Goal: Information Seeking & Learning: Learn about a topic

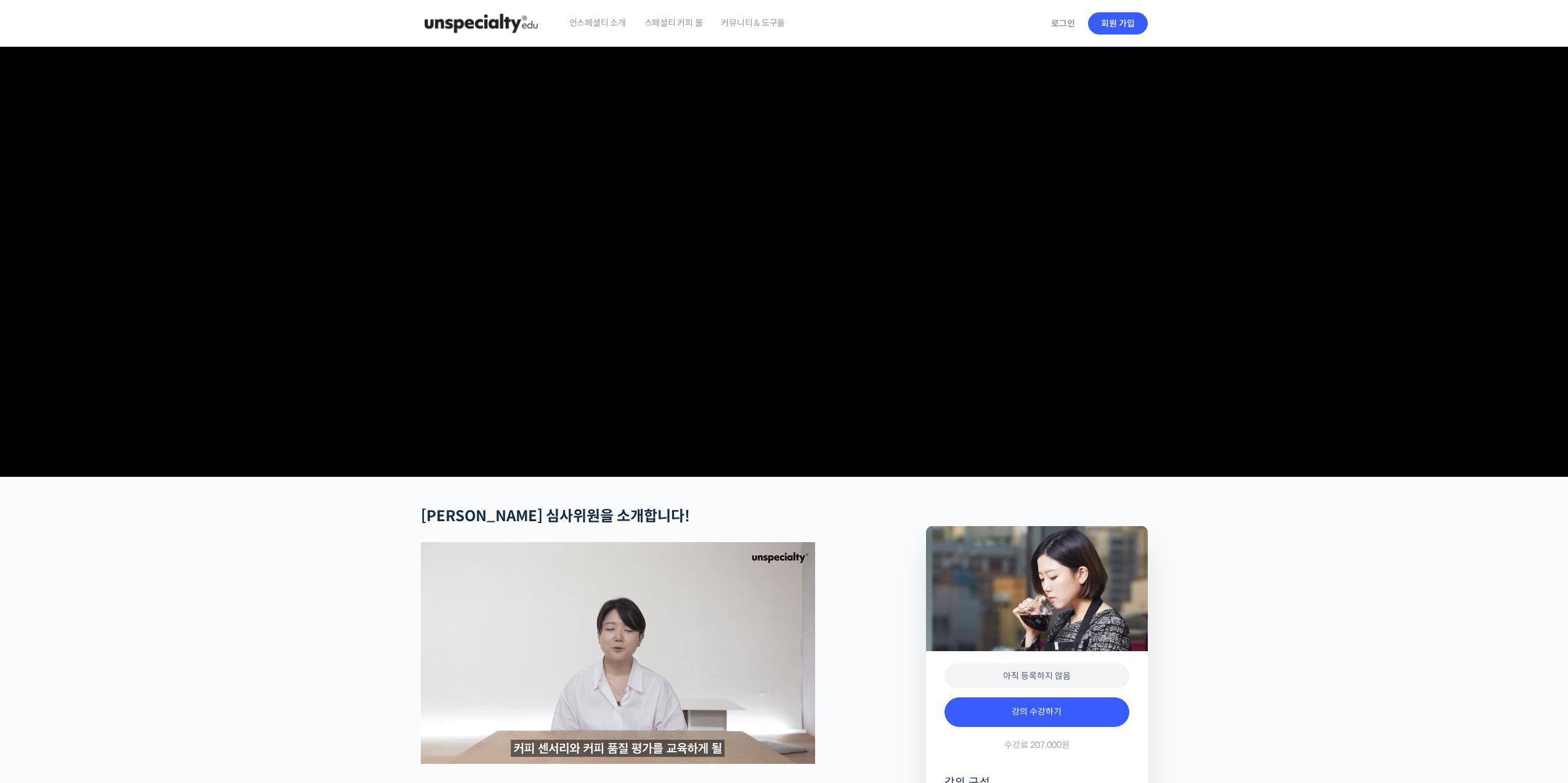
drag, startPoint x: 1332, startPoint y: 261, endPoint x: 1373, endPoint y: 274, distance: 43.0
click at [1357, 271] on section at bounding box center [784, 262] width 1568 height 430
click at [1373, 274] on section at bounding box center [784, 262] width 1568 height 430
drag, startPoint x: 1188, startPoint y: 318, endPoint x: 1192, endPoint y: 335, distance: 17.5
click at [1195, 329] on section at bounding box center [784, 262] width 1568 height 430
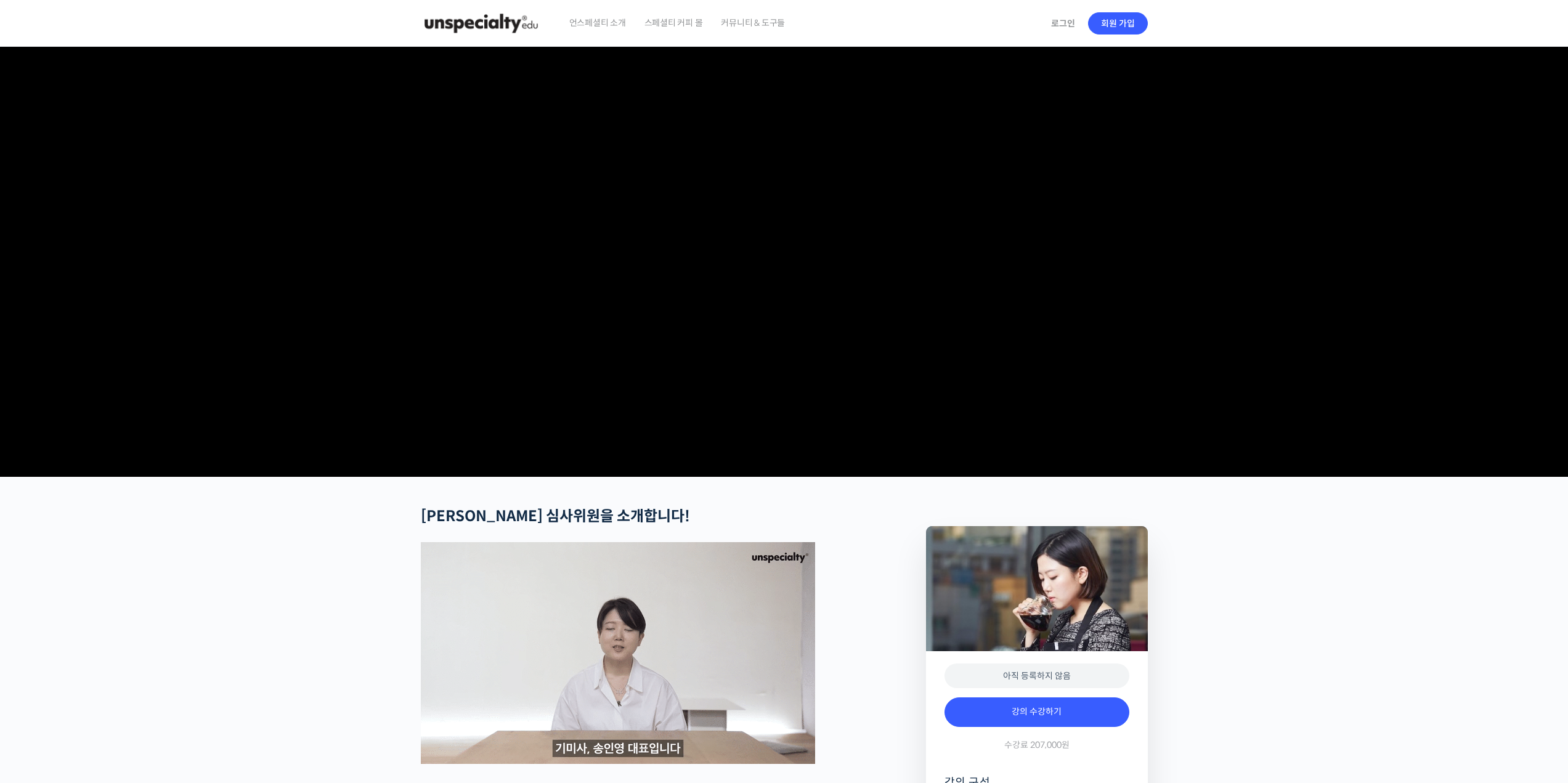
drag, startPoint x: 844, startPoint y: 316, endPoint x: 973, endPoint y: 338, distance: 130.9
click at [918, 334] on video at bounding box center [785, 259] width 727 height 425
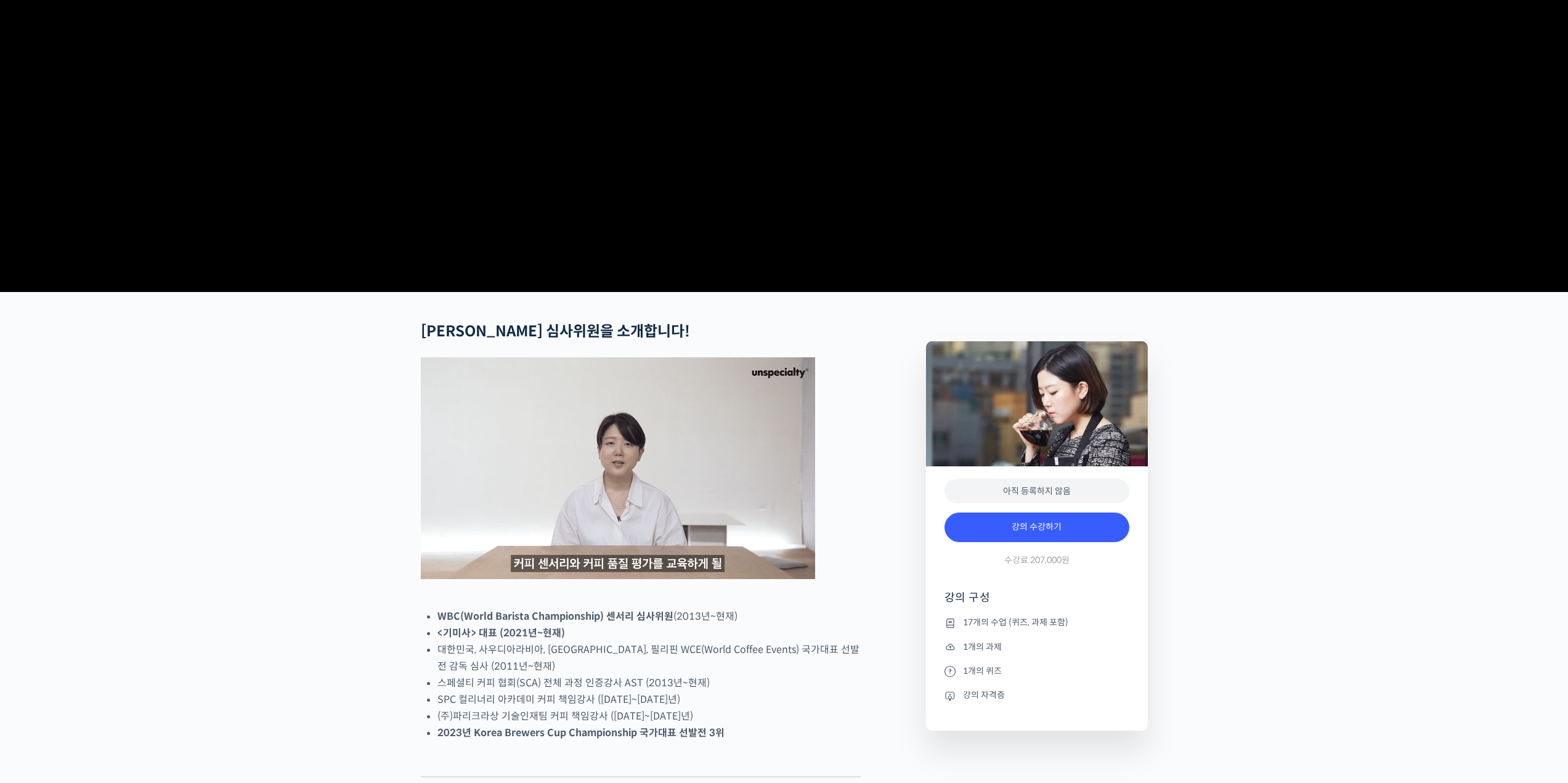
click at [549, 457] on img at bounding box center [618, 467] width 394 height 221
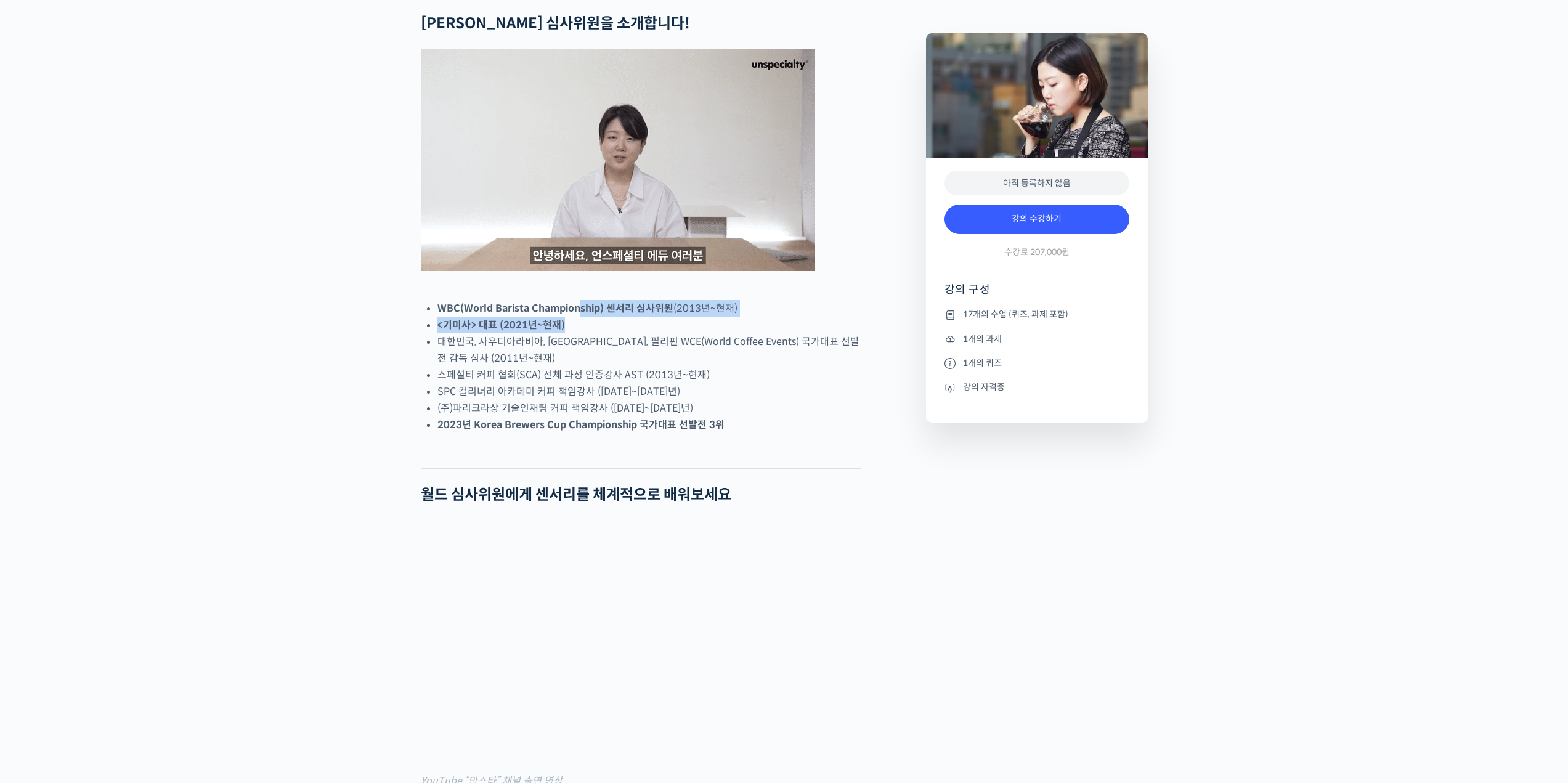
drag, startPoint x: 579, startPoint y: 361, endPoint x: 662, endPoint y: 383, distance: 85.9
click at [647, 380] on ul "WBC(World Barista Championship) 센서리 심사위원 (2013년~현재) <기미사> 대표 (2021년~현재) 대한민국, 사…" at bounding box center [649, 366] width 423 height 133
click at [678, 366] on li "대한민국, 사우디아라비아, [GEOGRAPHIC_DATA], 필리핀 WCE(World Coffee Events) 국가대표 선발전 감독 심사 (…" at bounding box center [649, 349] width 423 height 33
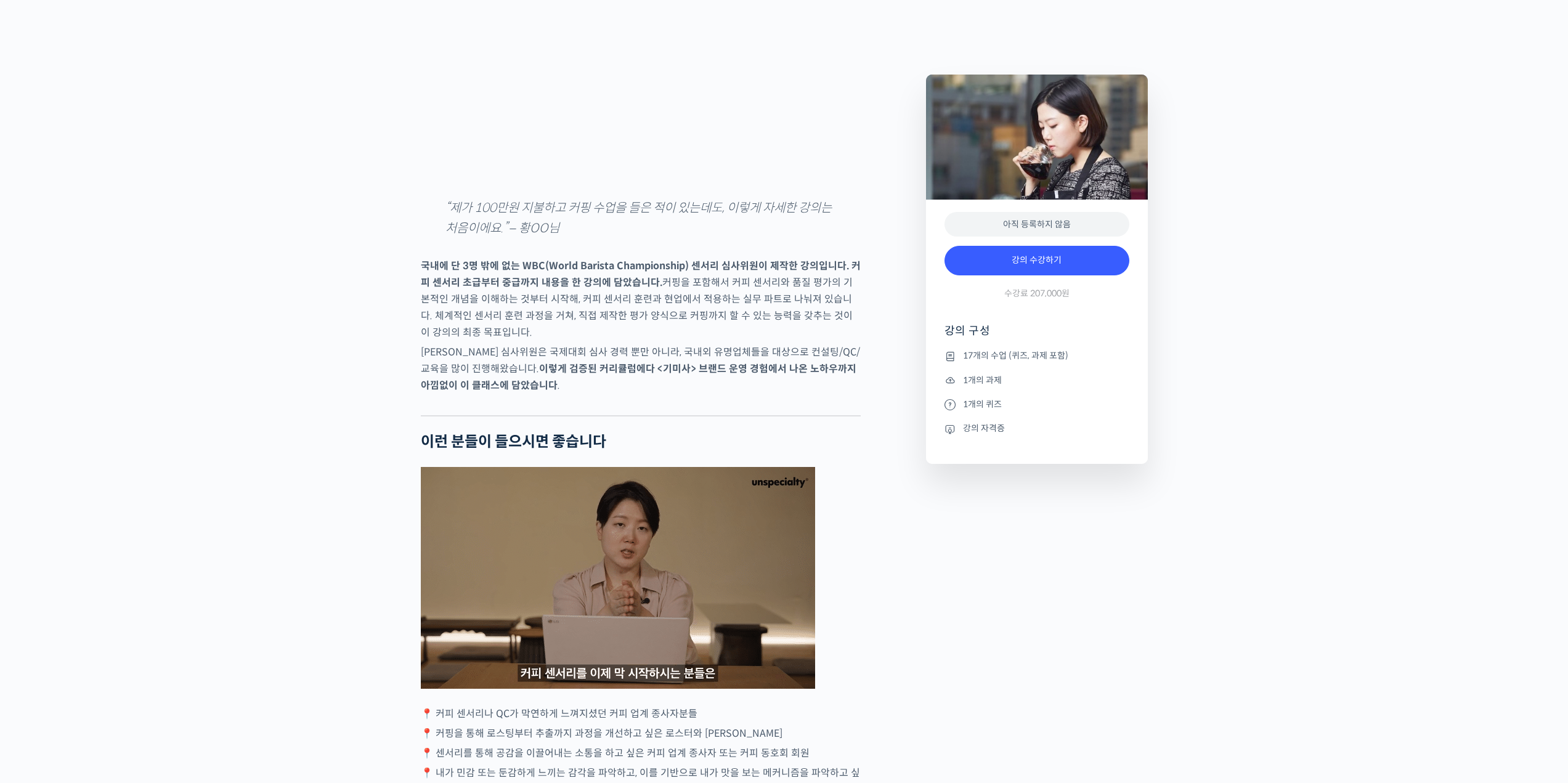
scroll to position [1786, 0]
drag, startPoint x: 1081, startPoint y: 298, endPoint x: 1131, endPoint y: 306, distance: 50.6
click at [1127, 305] on div "강의 수강하기 수강료 207,000원" at bounding box center [1036, 276] width 185 height 72
click at [1133, 306] on div "아직 등록하지 않음 강의 수강하기 수강료 207,000원 강의 구성 17개의 수업 (퀴즈, 과제 포함) 1개의 과제 1개의 퀴즈 강의 자격증" at bounding box center [1036, 332] width 221 height 264
drag, startPoint x: 633, startPoint y: 376, endPoint x: 677, endPoint y: 418, distance: 60.8
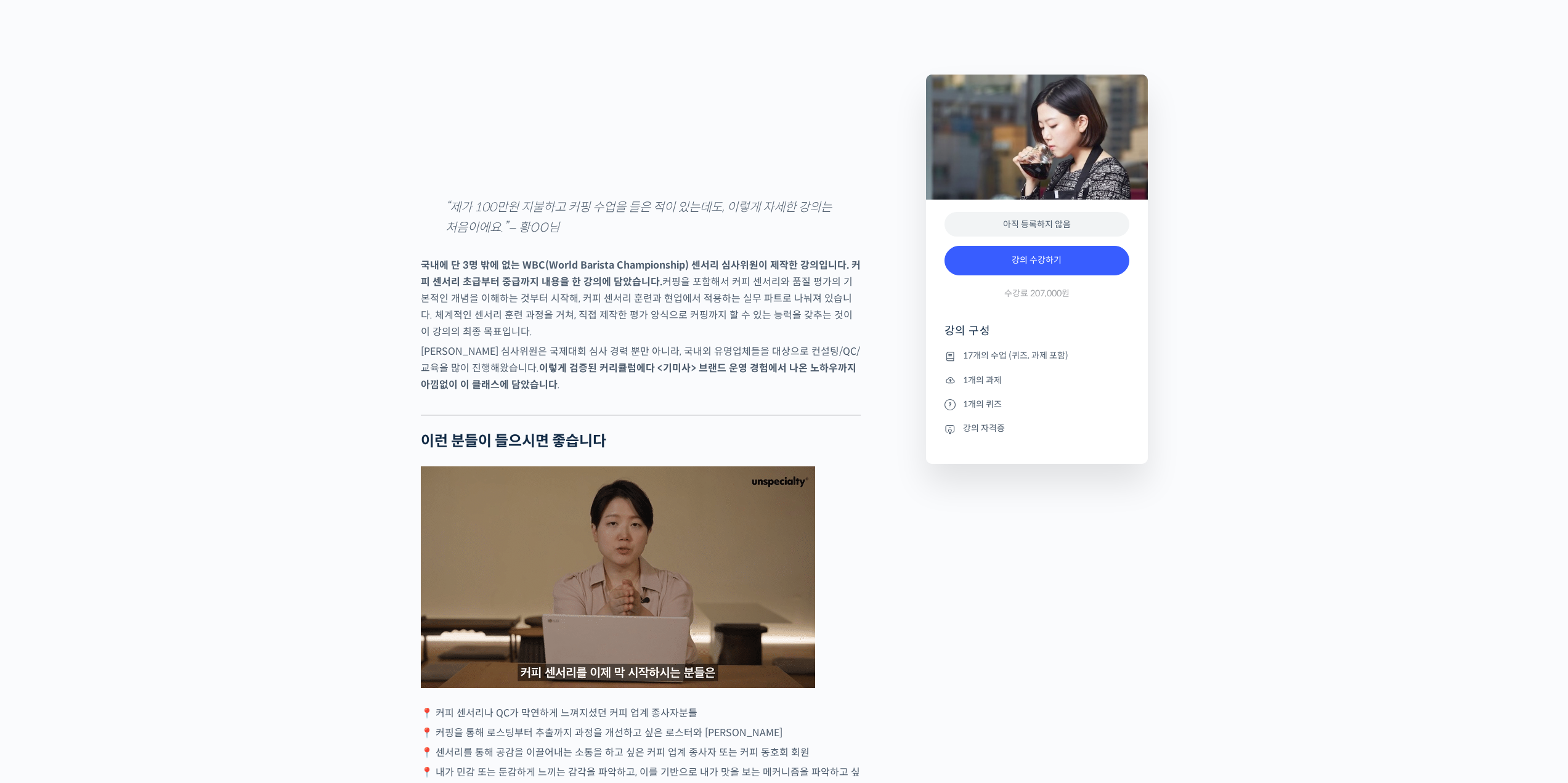
click at [678, 391] on strong "이렇게 검증된 커리큘럼에다 <기미사> 브랜드 운영 경험에서 나온 노하우까지 아낌없이 이 클래스에 담았습니다" at bounding box center [639, 376] width 436 height 30
drag, startPoint x: 954, startPoint y: 421, endPoint x: 1019, endPoint y: 448, distance: 70.4
click at [1019, 448] on div "아직 등록하지 않음 강의 수강하기 수강료 207,000원 강의 구성 17개의 수업 (퀴즈, 과제 포함) 1개의 과제 1개의 퀴즈 강의 자격증" at bounding box center [1036, 332] width 221 height 264
click at [1019, 448] on ul "17개의 수업 (퀴즈, 과제 포함) 1개의 과제 1개의 퀴즈 강의 자격증" at bounding box center [1036, 406] width 185 height 115
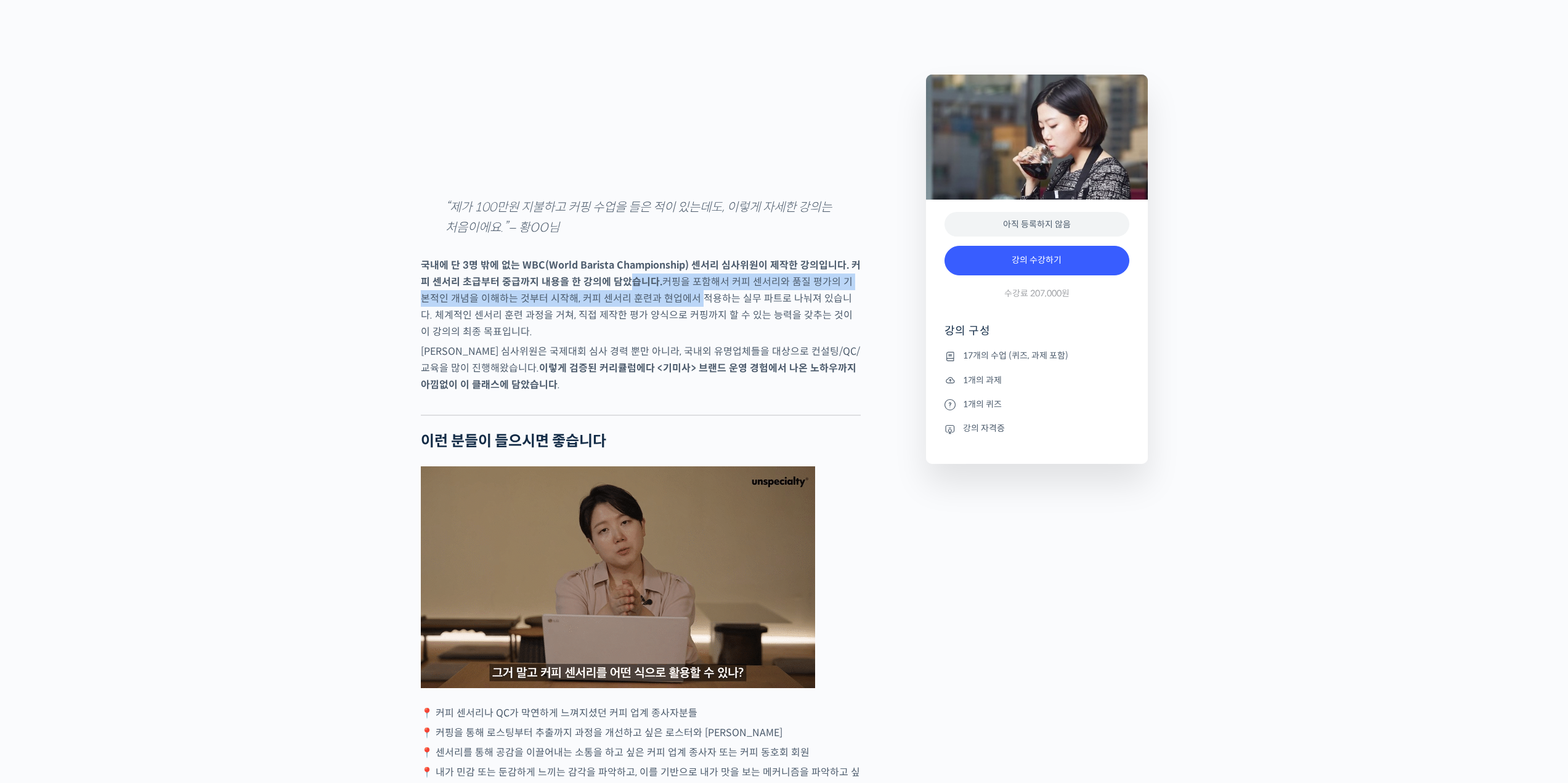
drag, startPoint x: 634, startPoint y: 332, endPoint x: 750, endPoint y: 368, distance: 121.5
click at [707, 340] on p "국내에 단 3명 밖에 없는 WBC(World Barista Championship) 센서리 심사위원이 제작한 강의입니다. 커피 센서리 초급부터…" at bounding box center [641, 298] width 440 height 83
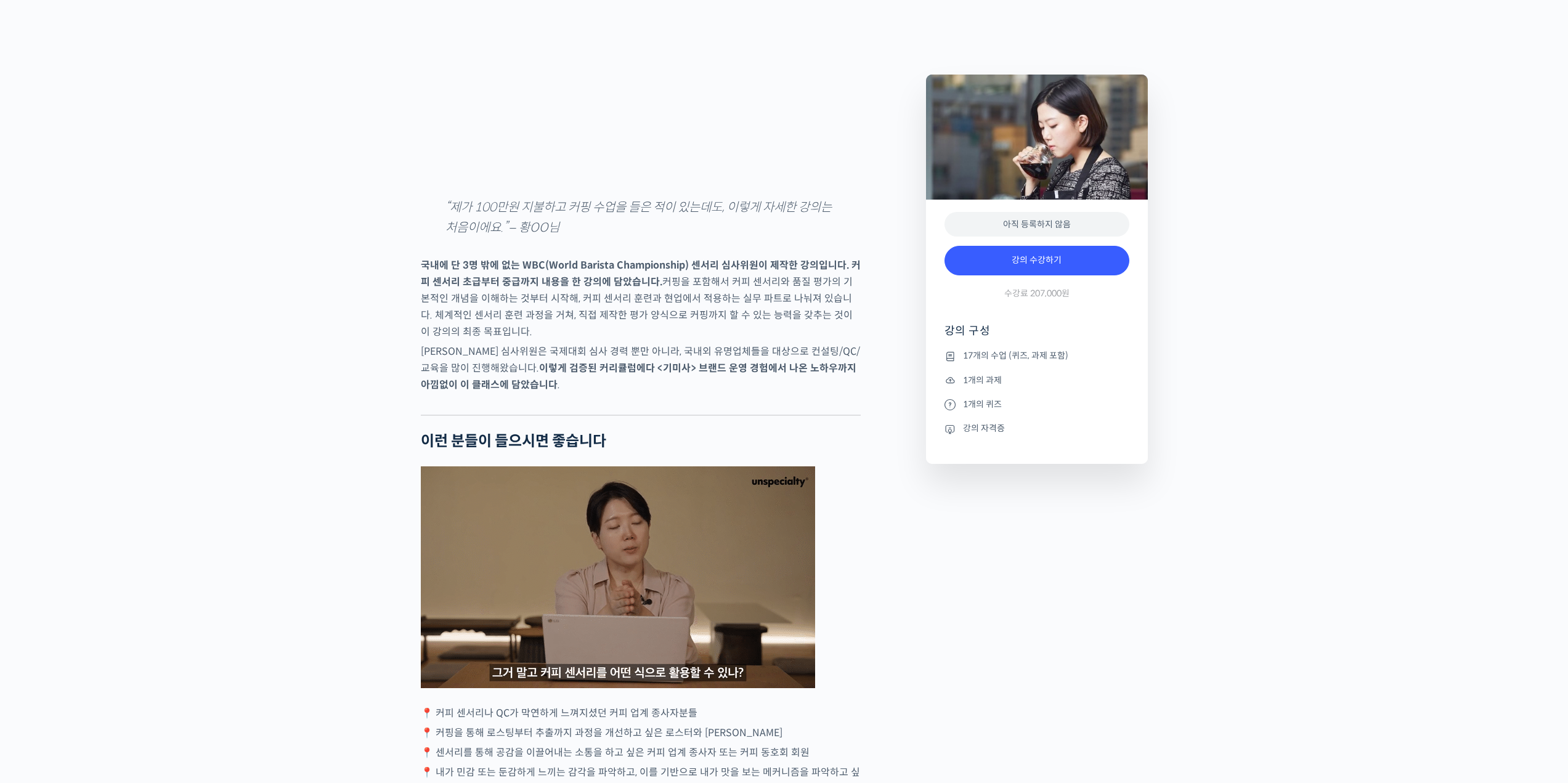
click at [750, 340] on p "국내에 단 3명 밖에 없는 WBC(World Barista Championship) 센서리 심사위원이 제작한 강의입니다. 커피 센서리 초급부터…" at bounding box center [641, 298] width 440 height 83
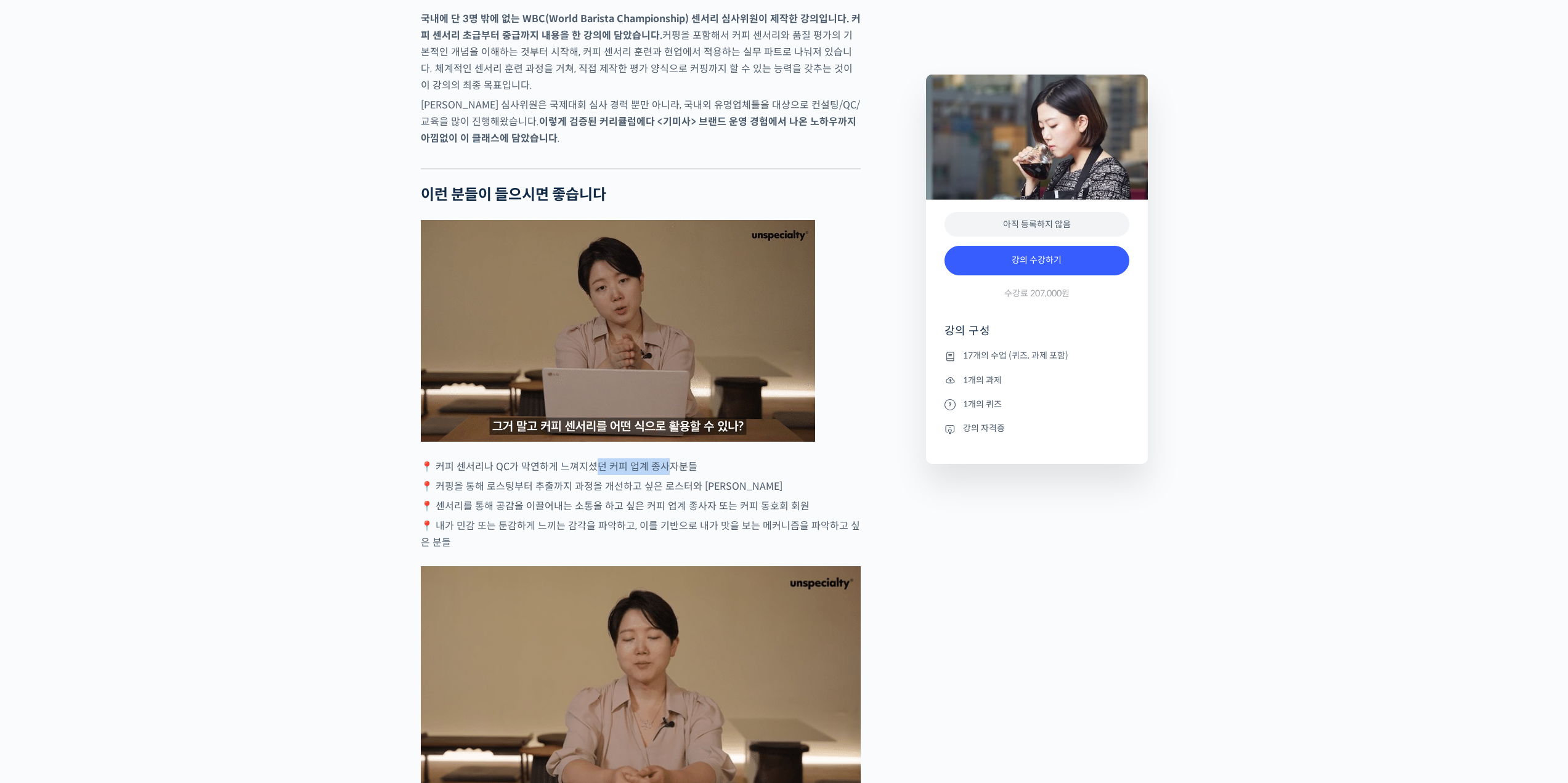
click at [688, 475] on p "📍 커피 센서리나 QC가 막연하게 느껴지셨던 커피 업계 종사자분들" at bounding box center [641, 467] width 440 height 17
click at [703, 475] on p "📍 커피 센서리나 QC가 막연하게 느껴지셨던 커피 업계 종사자분들" at bounding box center [641, 467] width 440 height 17
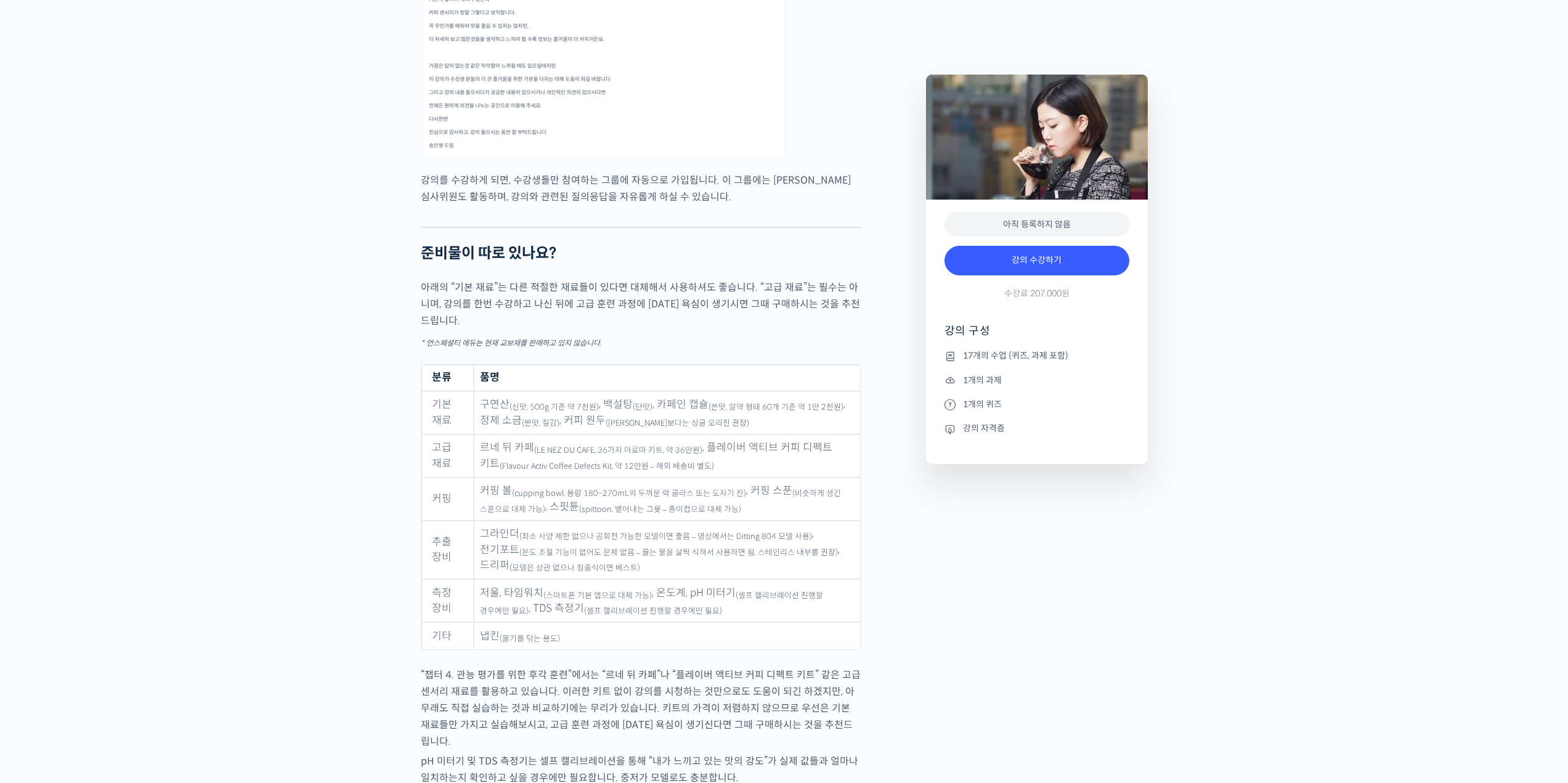
scroll to position [5974, 0]
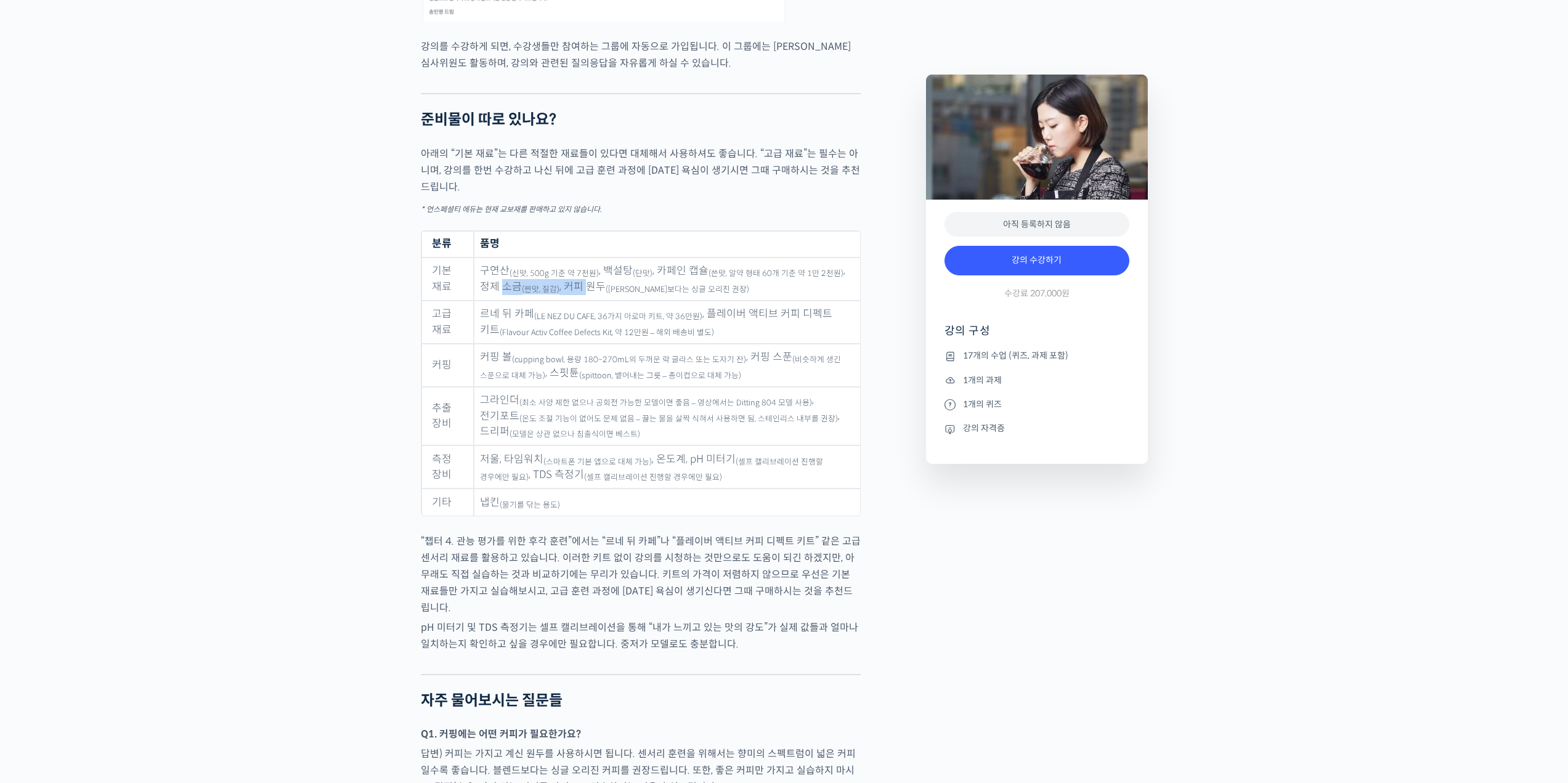
drag, startPoint x: 518, startPoint y: 295, endPoint x: 600, endPoint y: 302, distance: 82.3
click at [590, 301] on td "구연산 (신맛, 500g 기준 약 7천원) , 백설탕 (단맛) , 카페인 캡슐 (쓴맛, 알약 형태 60개 기준 약 1만 2천원) , 정제 소금…" at bounding box center [667, 278] width 386 height 43
click at [600, 301] on td "구연산 (신맛, 500g 기준 약 7천원) , 백설탕 (단맛) , 카페인 캡슐 (쓴맛, 알약 형태 60개 기준 약 1만 2천원) , 정제 소금…" at bounding box center [667, 278] width 386 height 43
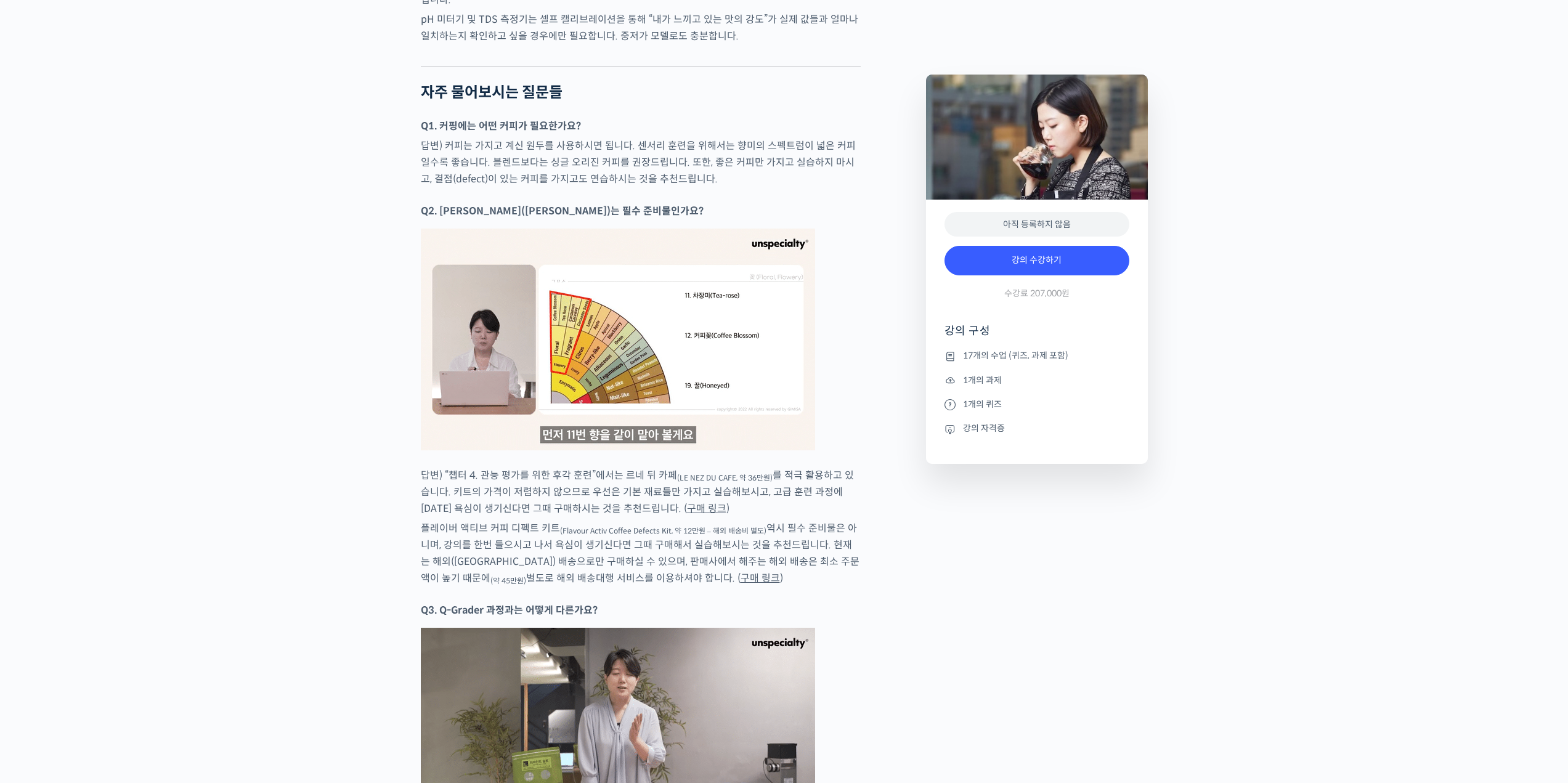
scroll to position [6590, 0]
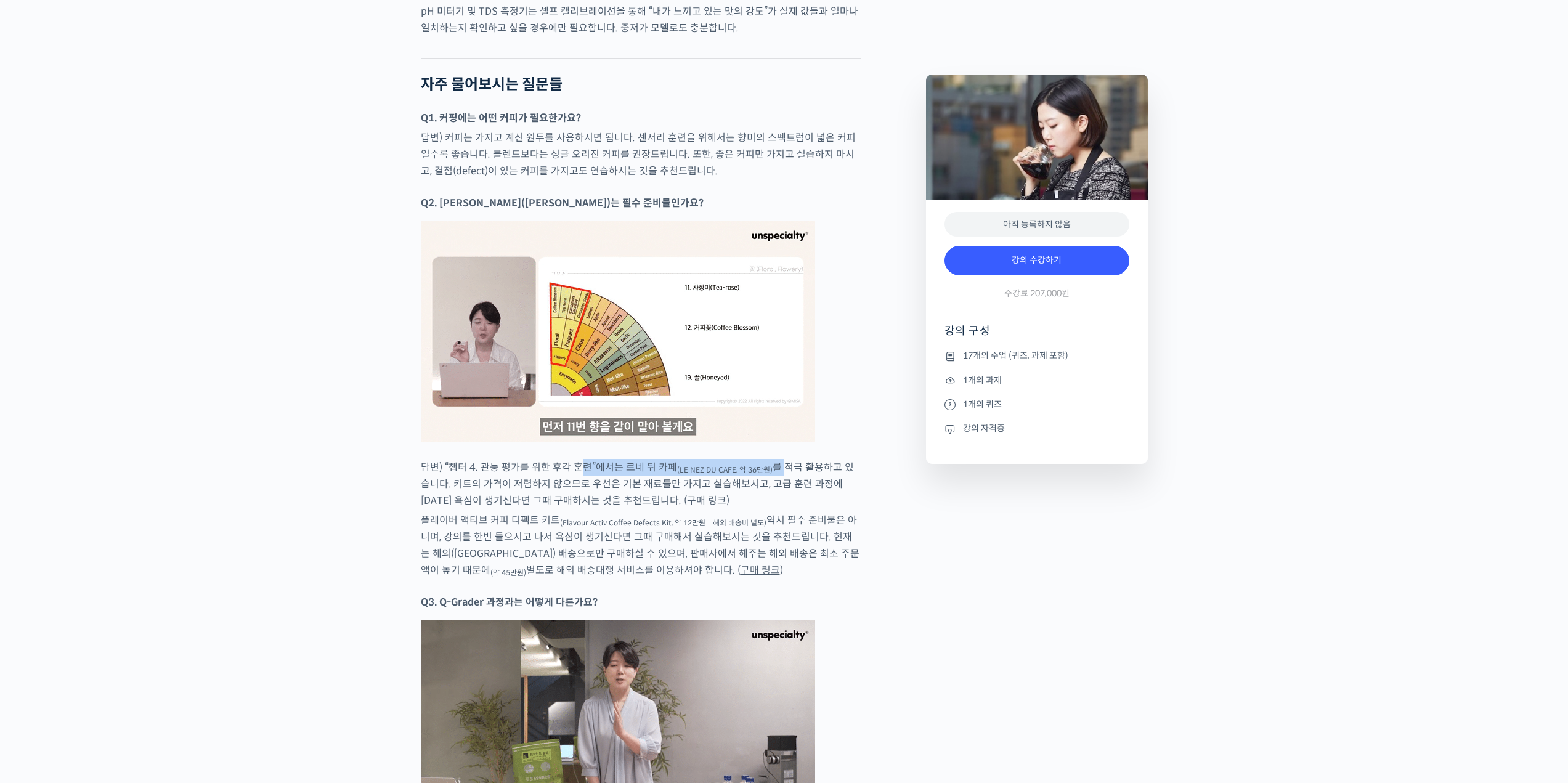
drag, startPoint x: 598, startPoint y: 469, endPoint x: 810, endPoint y: 465, distance: 212.0
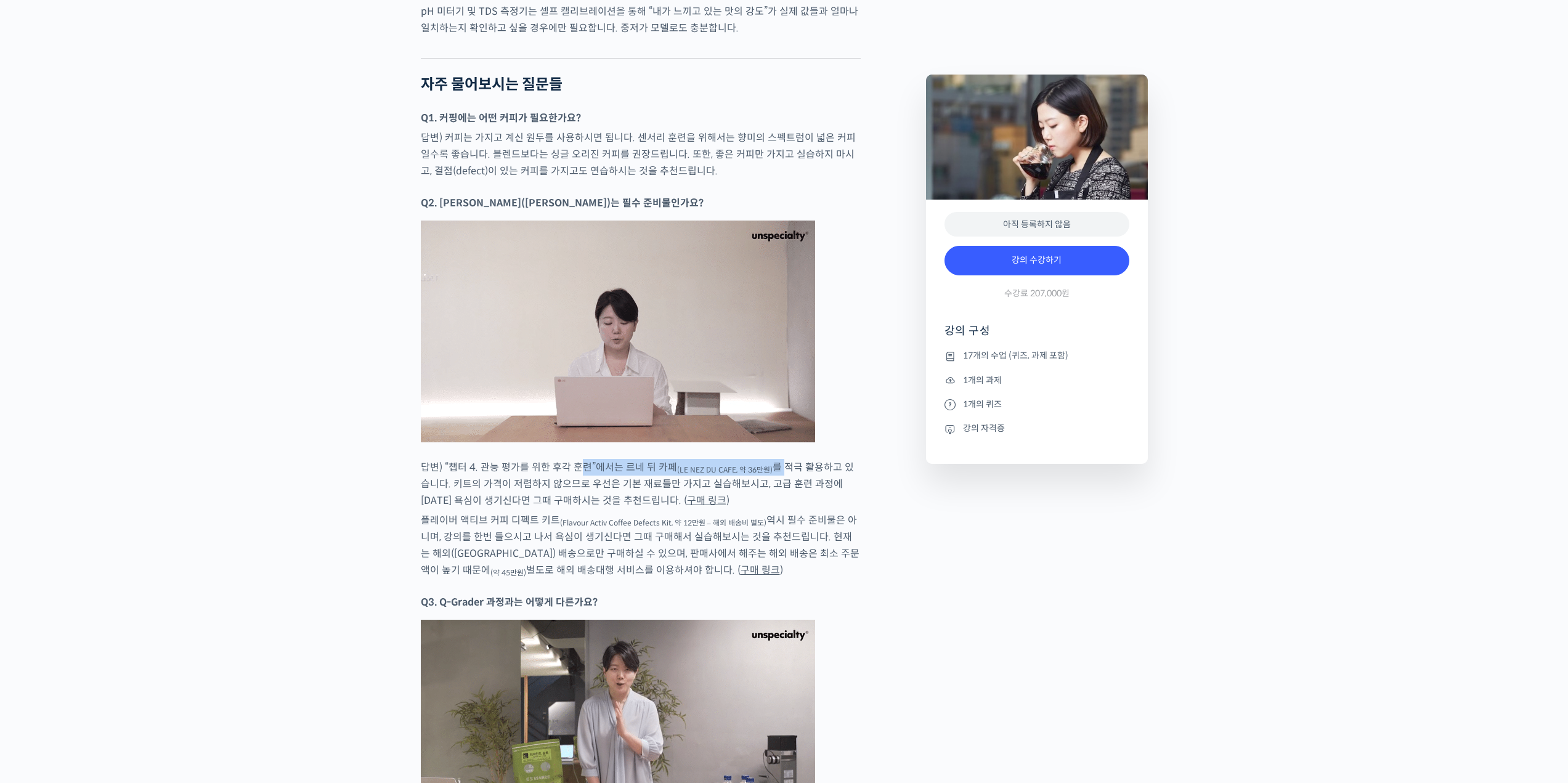
click at [791, 465] on p "답변) “챕터 4. 관능 평가를 위한 후각 훈련”에서는 르네 뒤 카페 (LE NEZ DU CAFE, 약 36만원) 를 적극 활용하고 있습니다.…" at bounding box center [641, 484] width 440 height 50
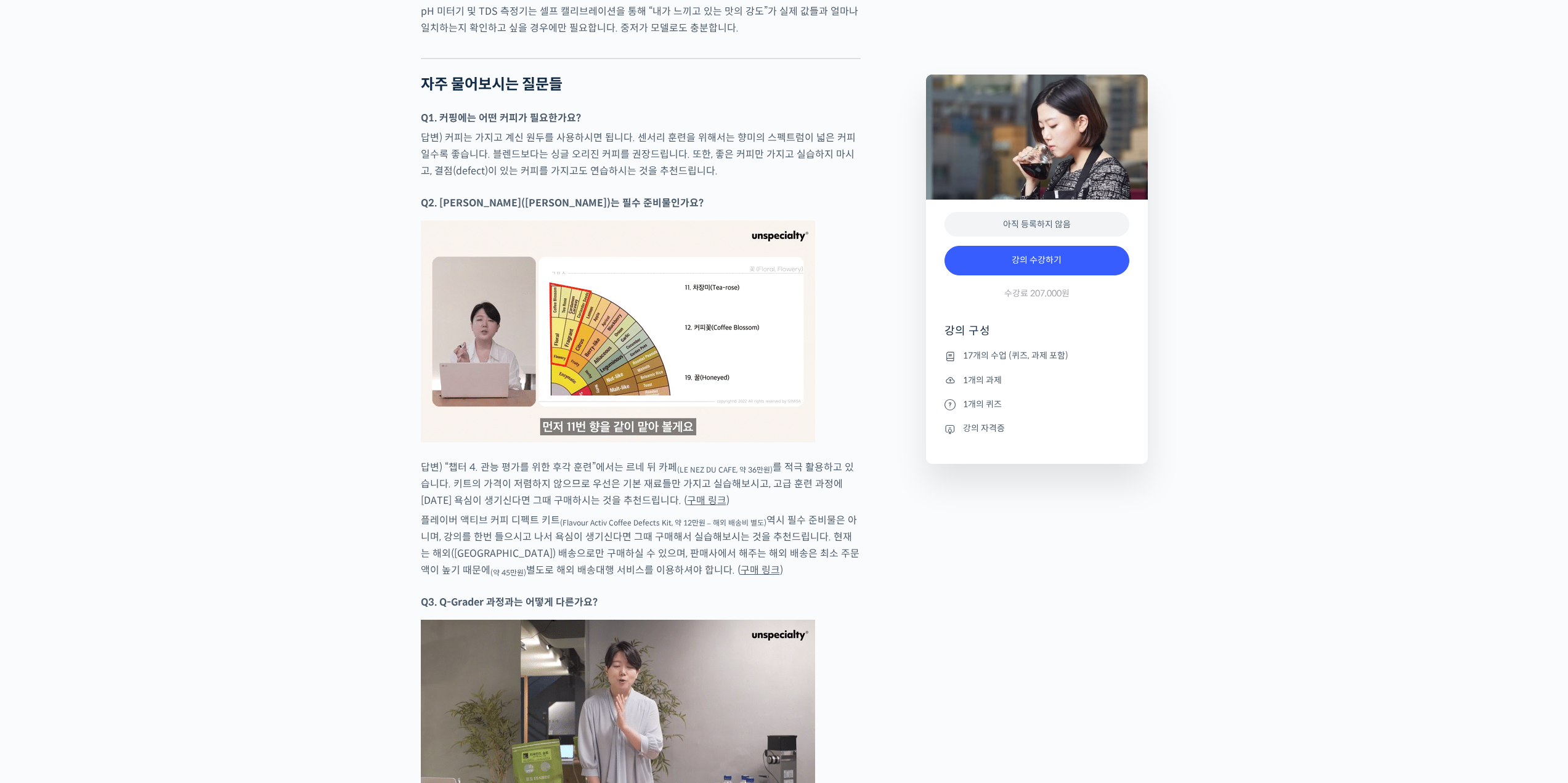
click at [835, 463] on p "답변) “챕터 4. 관능 평가를 위한 후각 훈련”에서는 르네 뒤 카페 (LE NEZ DU CAFE, 약 36만원) 를 적극 활용하고 있습니다.…" at bounding box center [641, 484] width 440 height 50
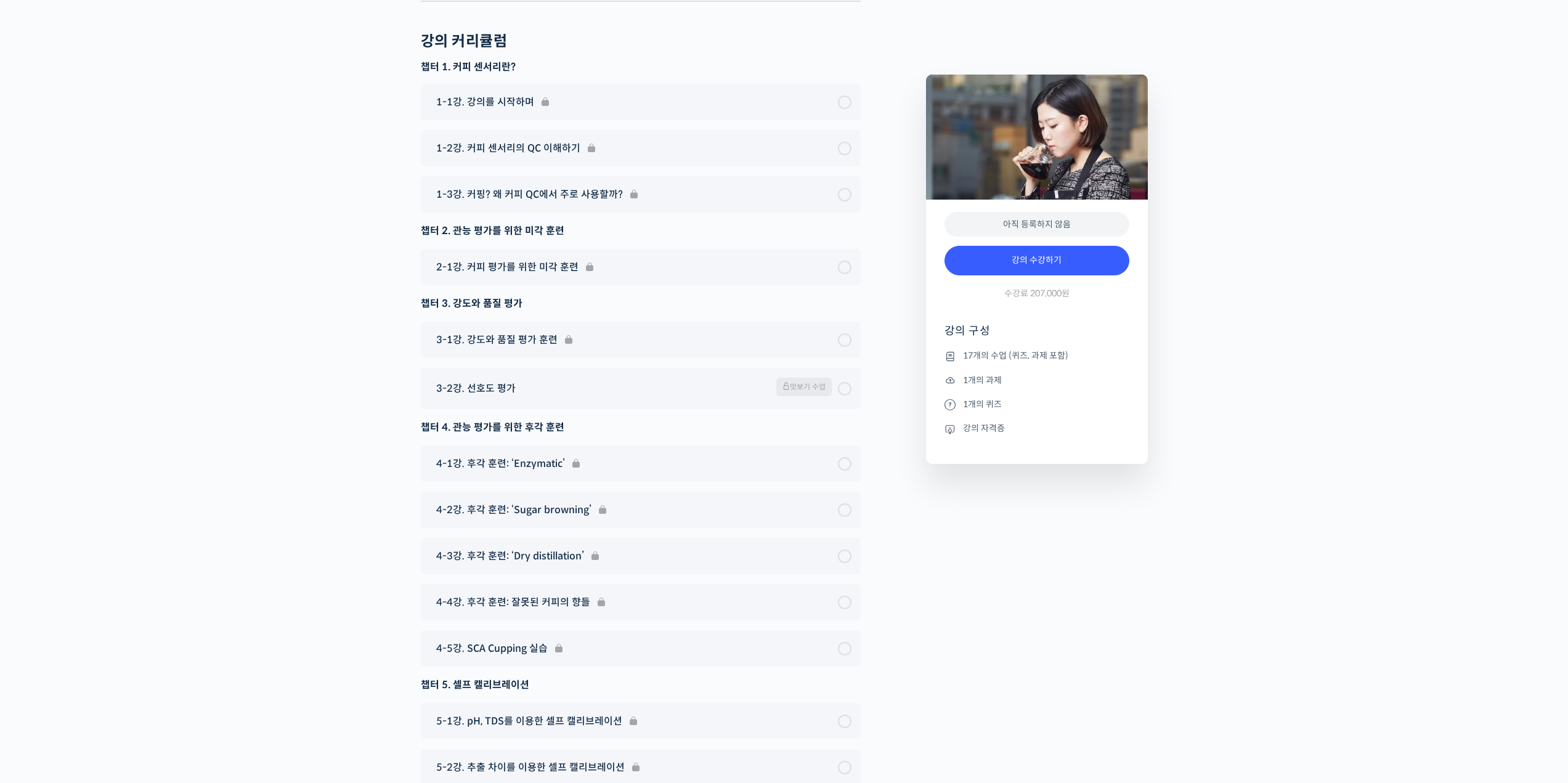
scroll to position [8007, 0]
